Goal: Information Seeking & Learning: Check status

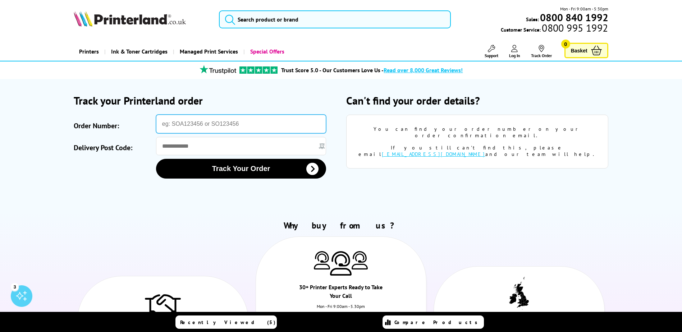
click at [215, 125] on input "Order Number:" at bounding box center [241, 124] width 170 height 19
paste input "SO826597"
type input "SO826597"
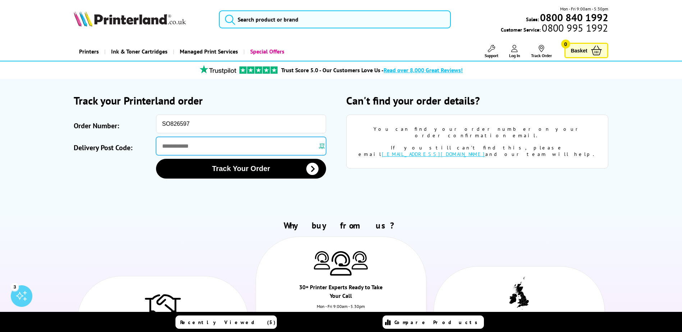
click at [196, 141] on input "Delivery Post Code:" at bounding box center [241, 146] width 170 height 18
paste input "********"
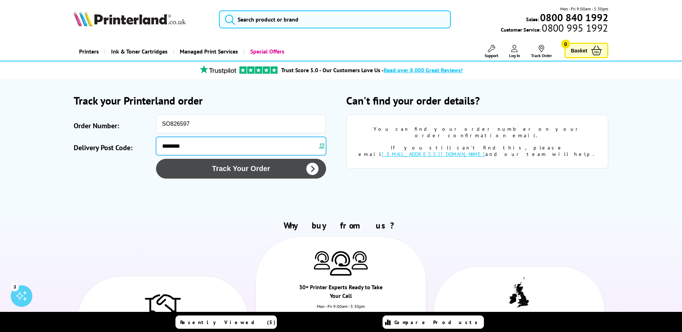
type input "********"
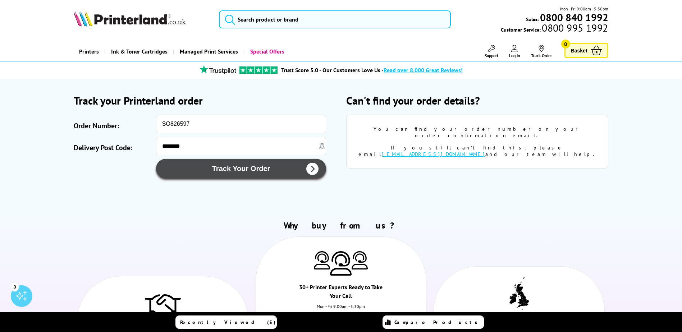
click at [260, 170] on button "Track Your Order" at bounding box center [241, 169] width 170 height 20
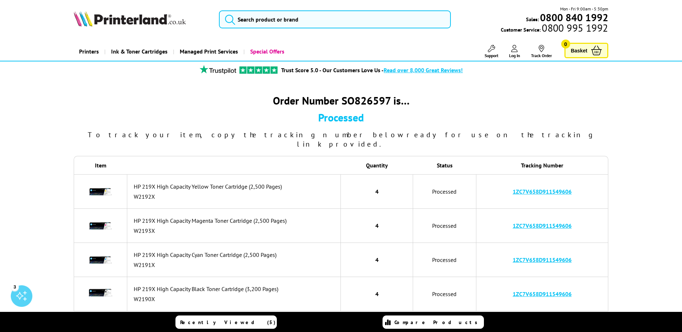
drag, startPoint x: 578, startPoint y: 184, endPoint x: 485, endPoint y: 178, distance: 92.9
click at [485, 178] on td "1ZC7V658D911549606" at bounding box center [542, 191] width 132 height 35
copy link "1ZC7V658D911549606"
click at [538, 188] on link "1ZC7V658D911549606" at bounding box center [542, 191] width 59 height 7
